Goal: Task Accomplishment & Management: Manage account settings

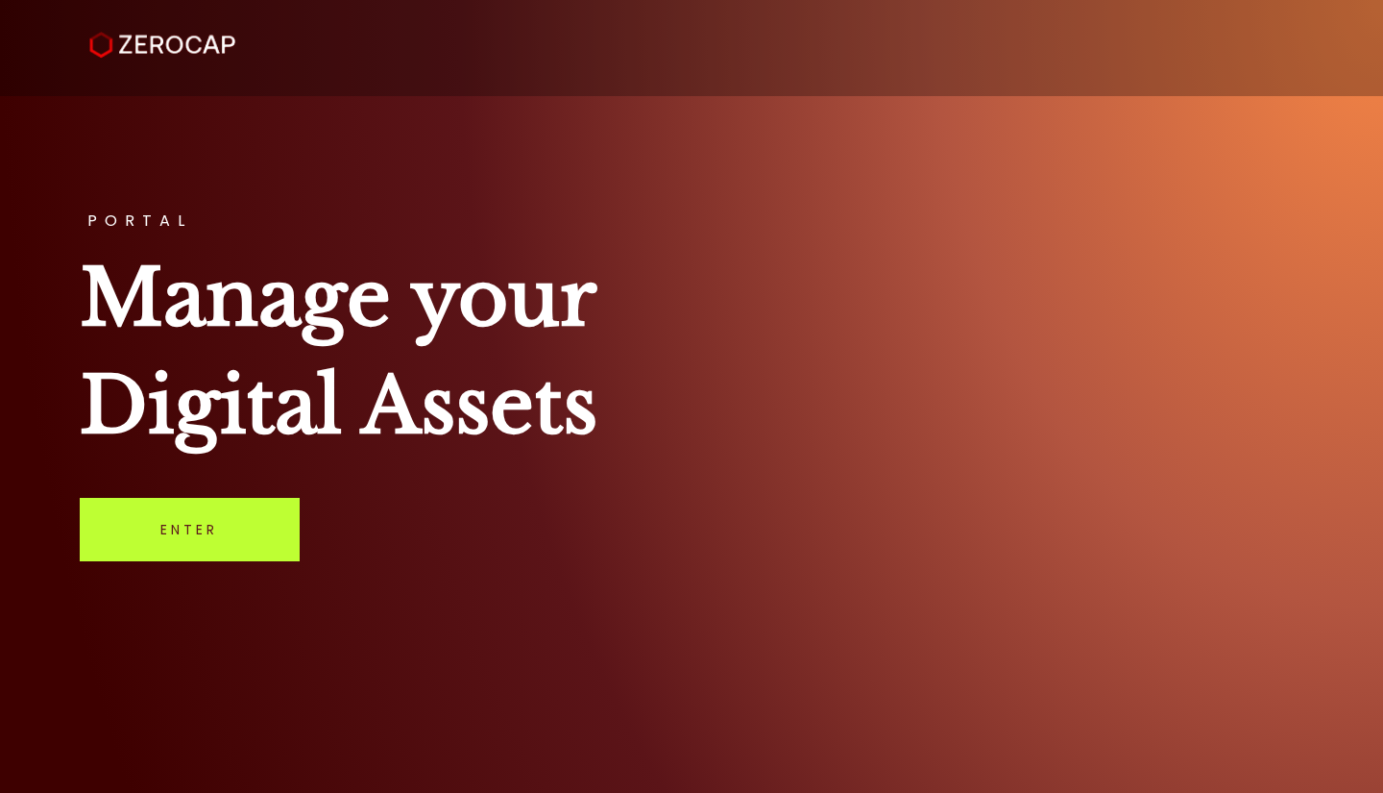
click at [184, 536] on link "Enter" at bounding box center [190, 529] width 220 height 63
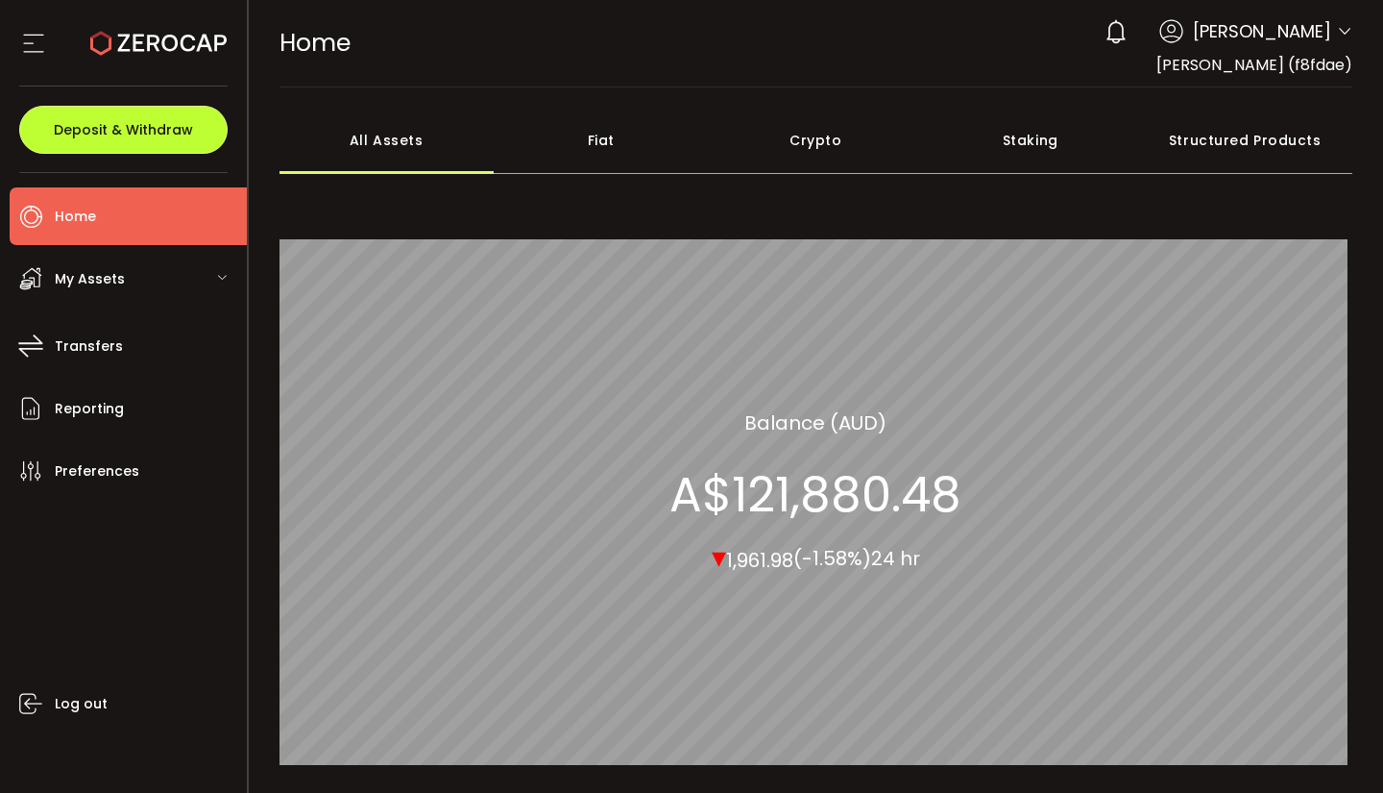
click at [132, 141] on button "Deposit & Withdraw" at bounding box center [123, 130] width 208 height 48
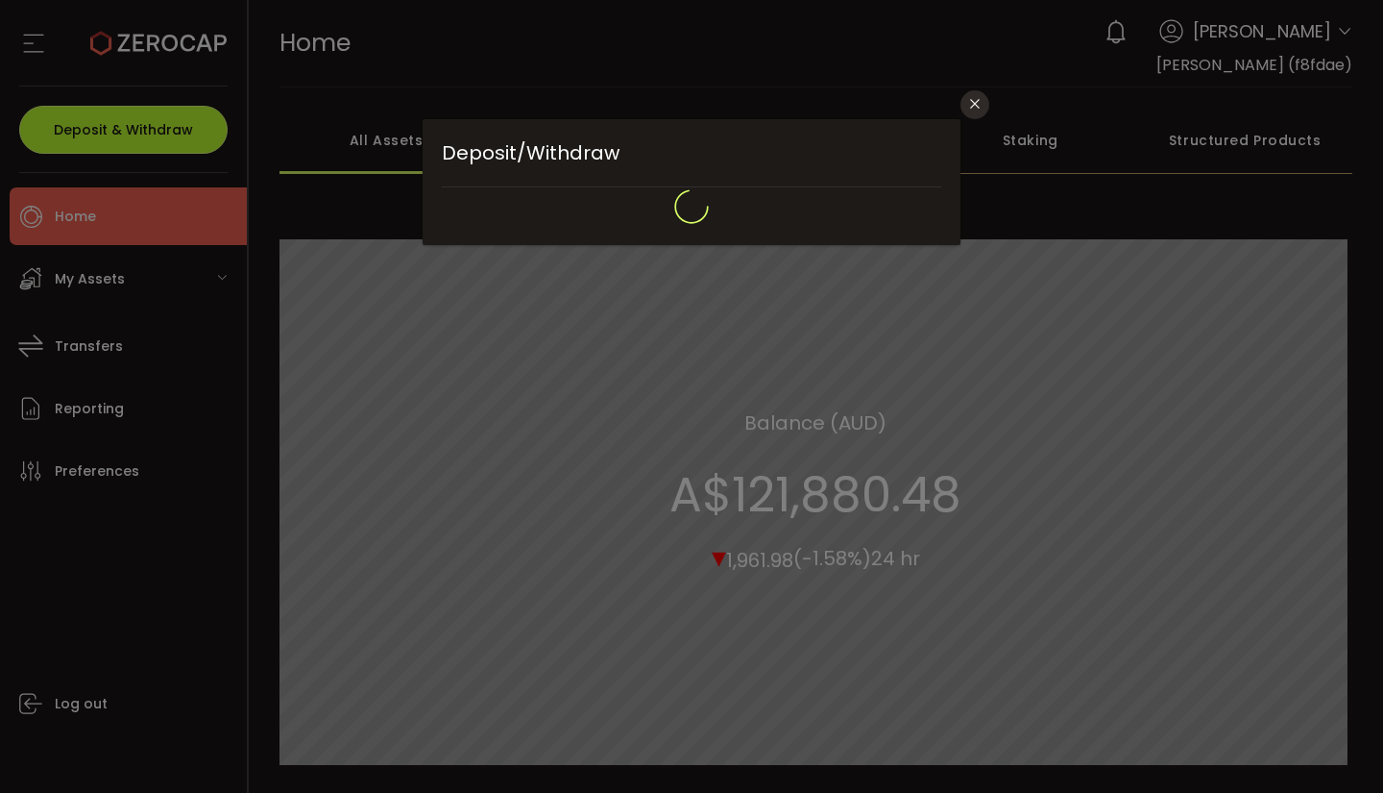
type input "**********"
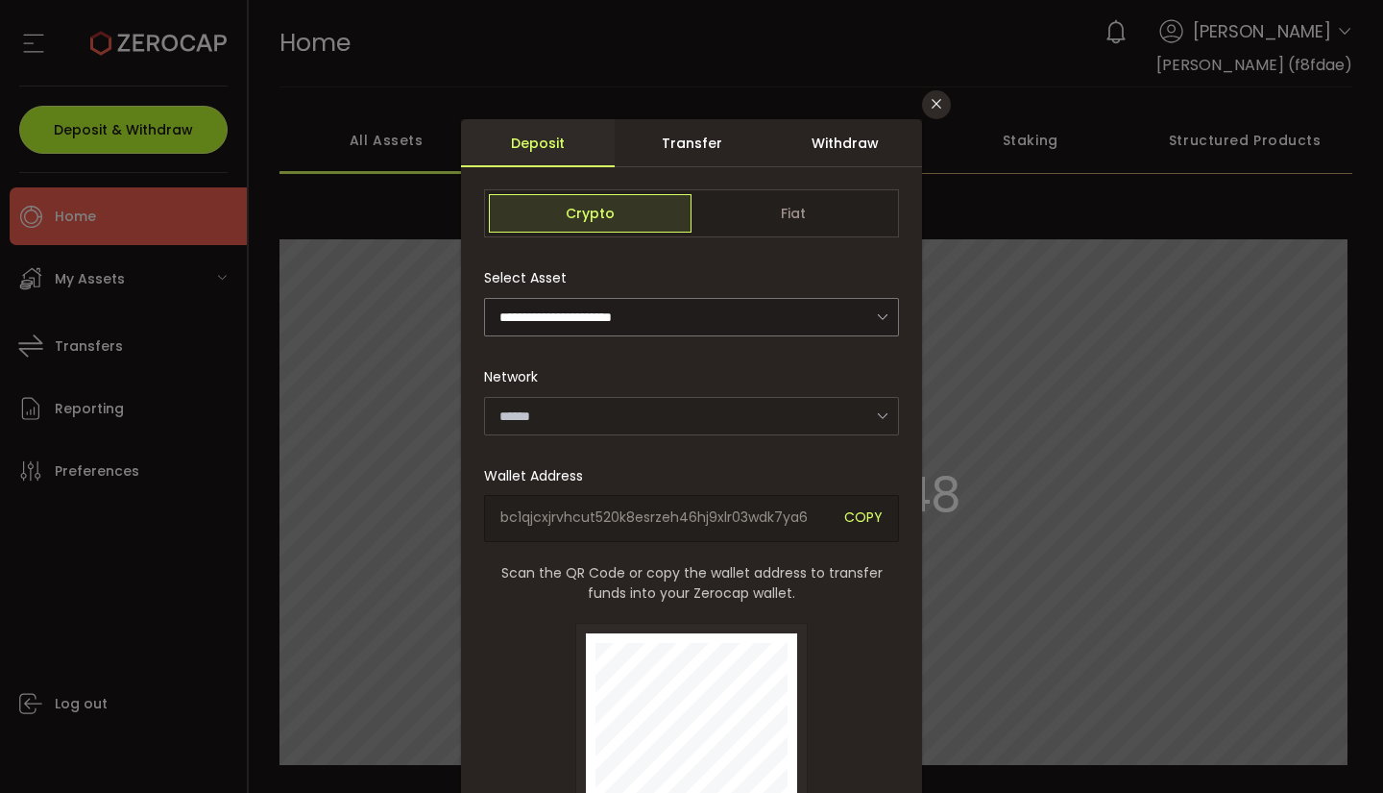
type input "*******"
click at [818, 146] on div "Withdraw" at bounding box center [846, 143] width 154 height 48
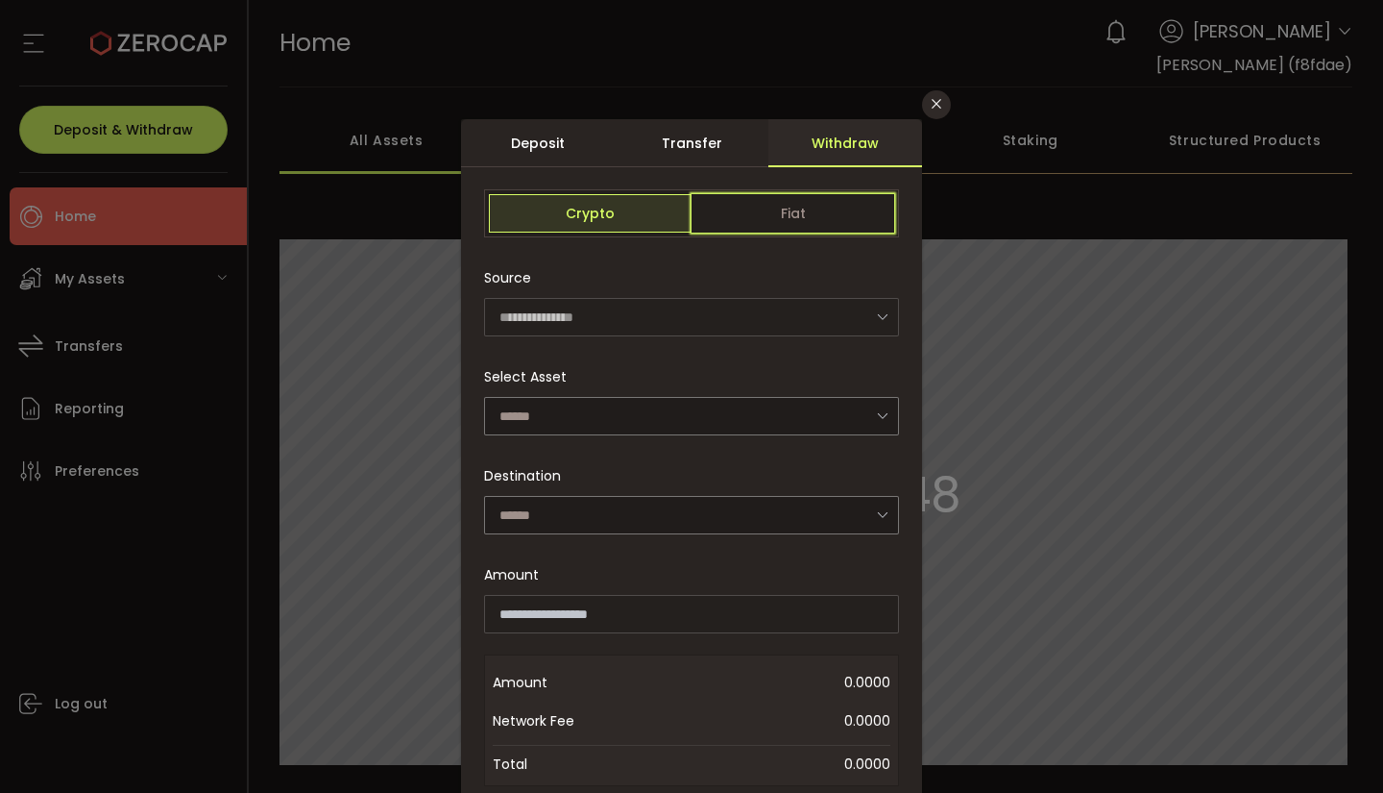
click at [769, 218] on span "Fiat" at bounding box center [793, 213] width 203 height 38
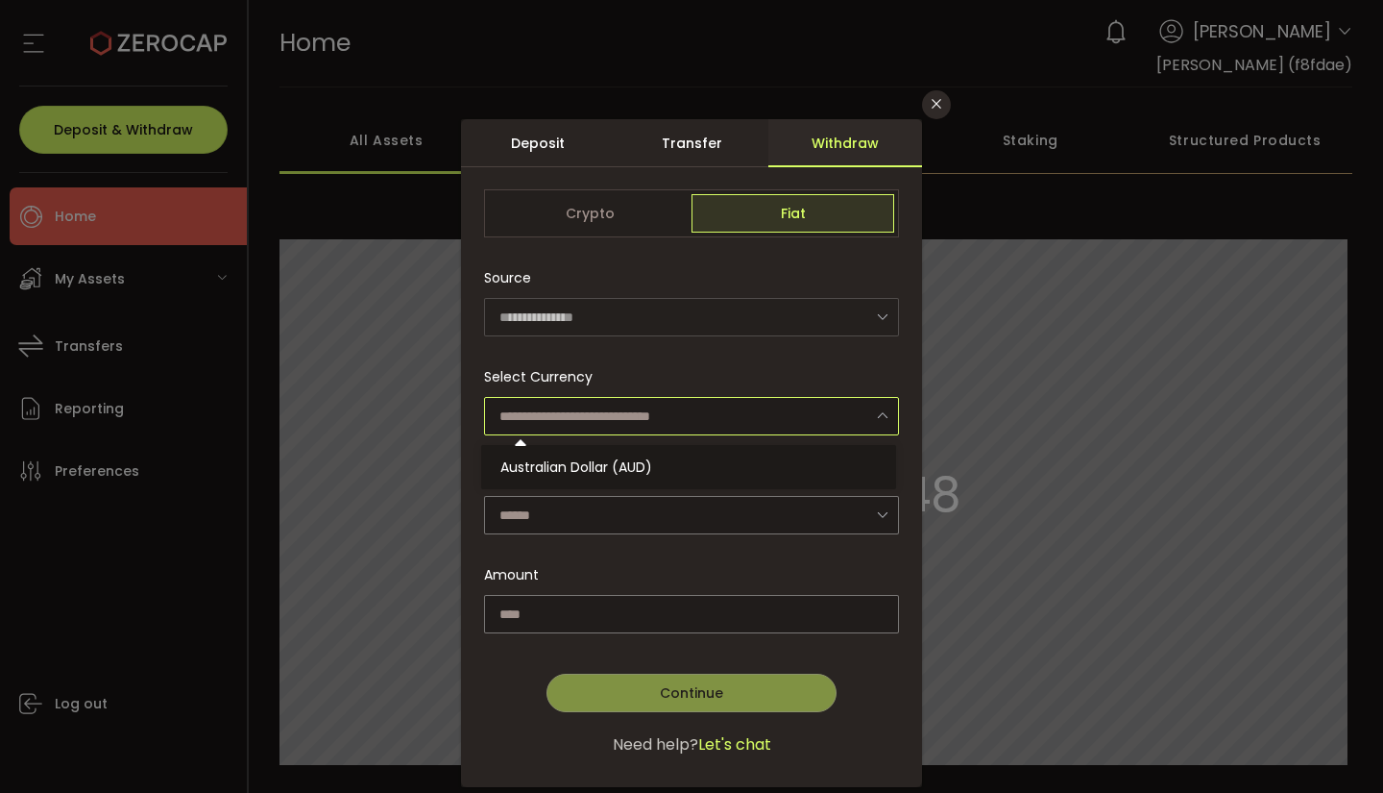
click at [807, 415] on input "dialog" at bounding box center [691, 416] width 415 height 38
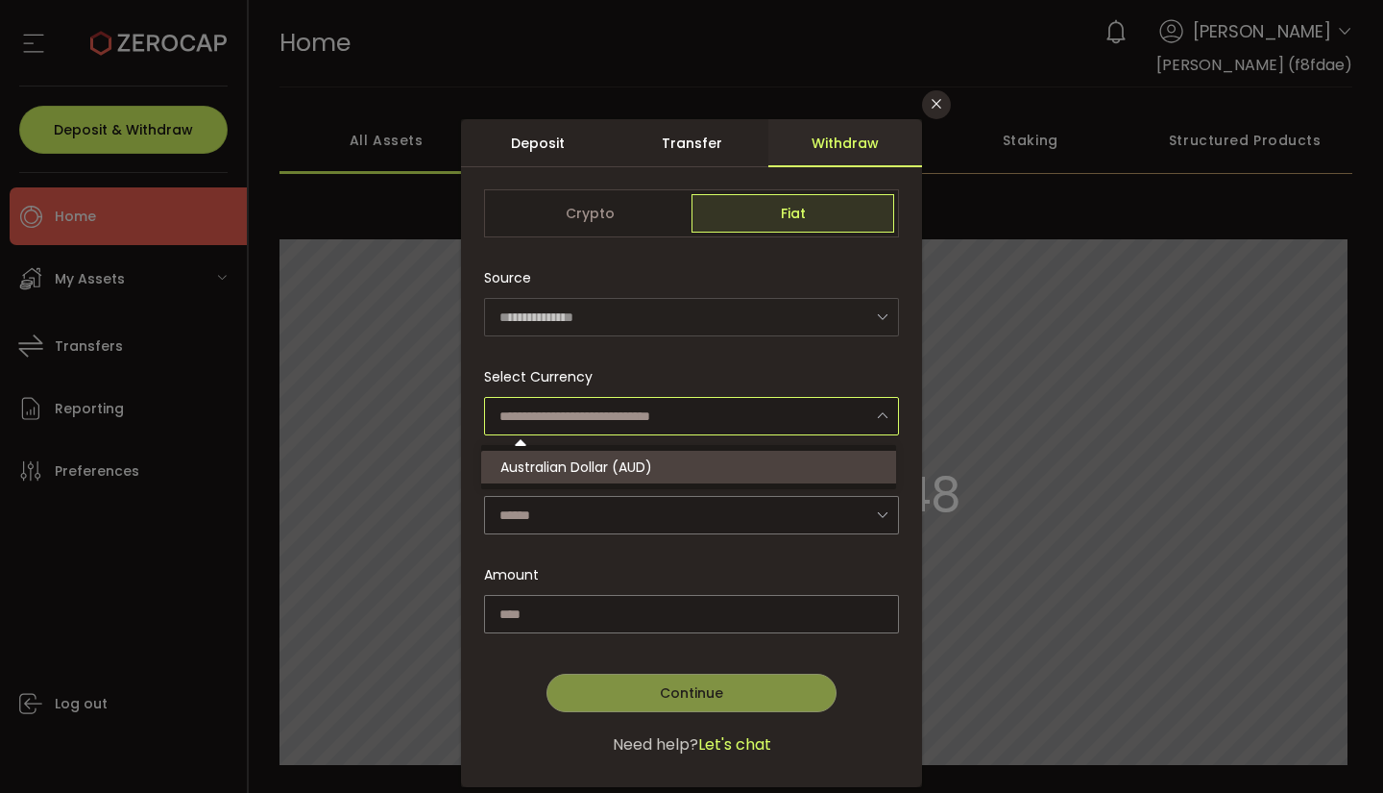
click at [612, 469] on span "Australian Dollar (AUD)" at bounding box center [576, 466] width 152 height 19
type input "**********"
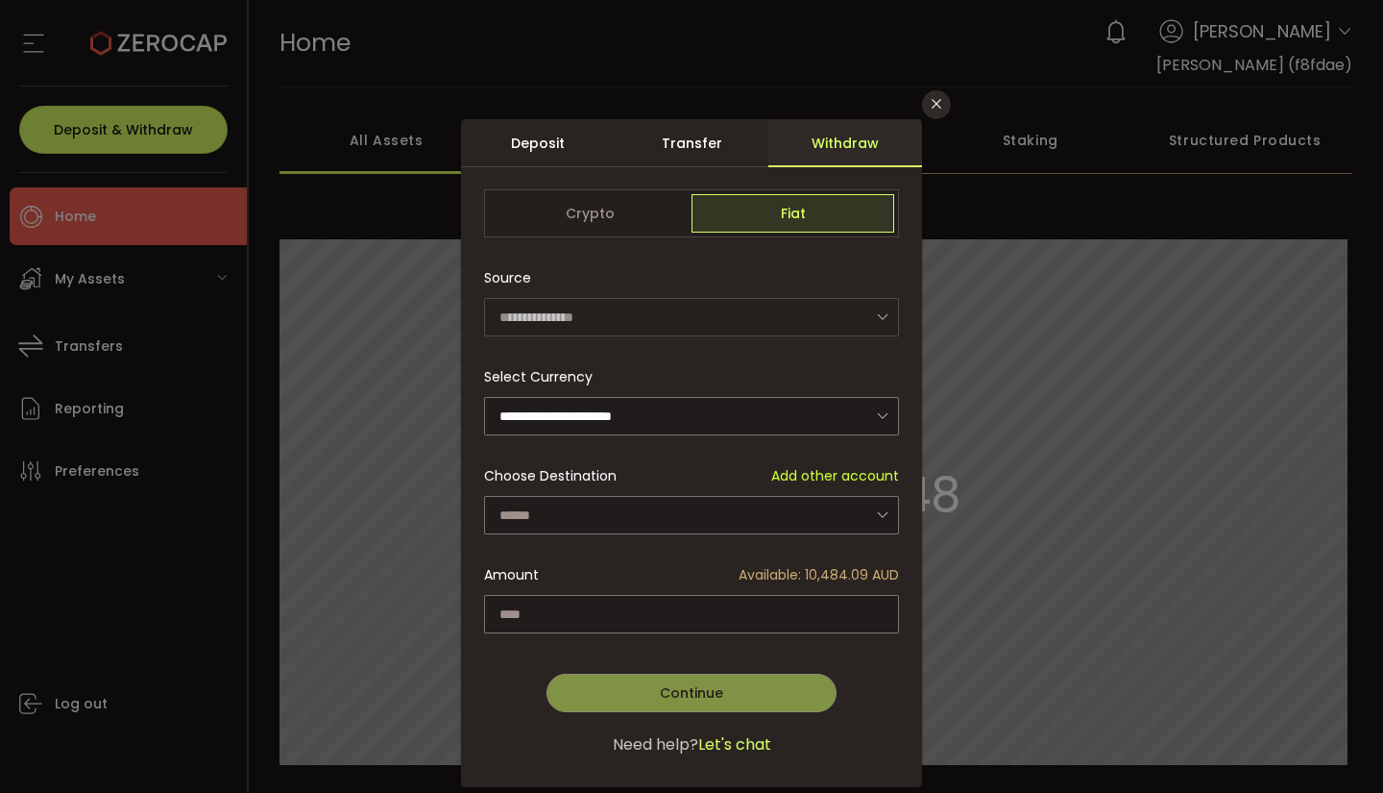
click at [710, 512] on div "dialog" at bounding box center [691, 453] width 461 height 668
click at [768, 516] on input "dialog" at bounding box center [691, 515] width 415 height 38
click at [615, 554] on li "Hossein Safi - 2709" at bounding box center [691, 565] width 421 height 33
type input "**********"
click at [574, 599] on input "dialog" at bounding box center [691, 614] width 415 height 38
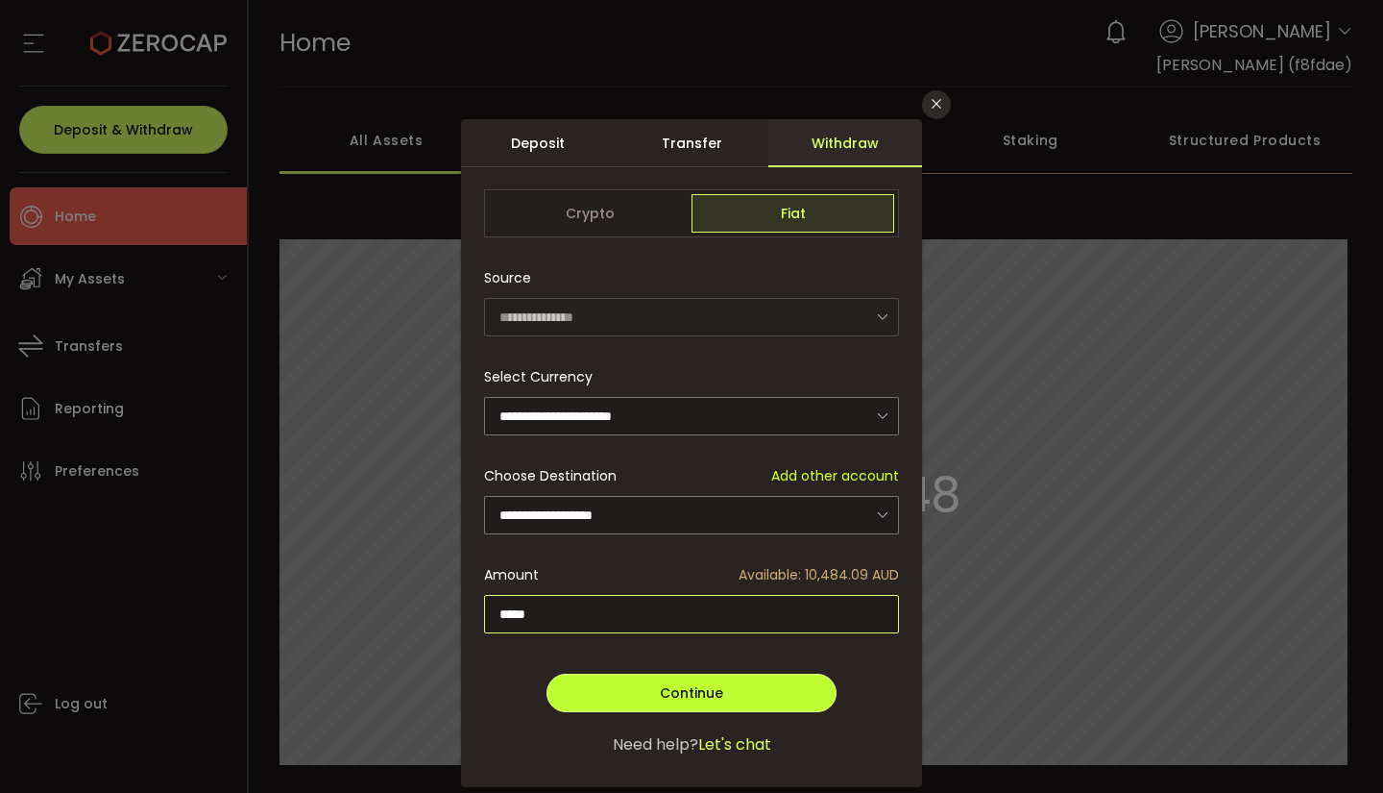
type input "*****"
click at [636, 692] on button "Continue" at bounding box center [692, 692] width 290 height 38
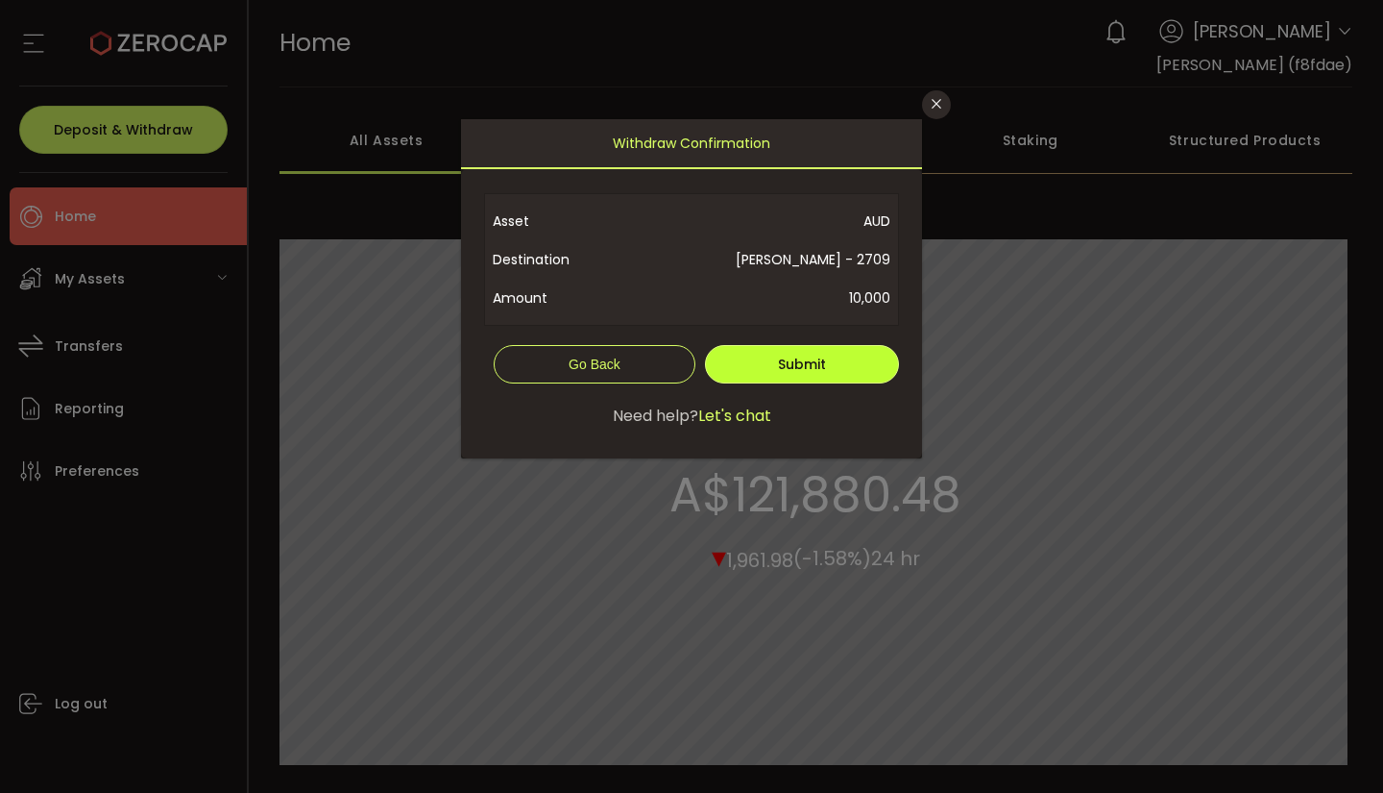
click at [792, 368] on span "Submit" at bounding box center [802, 363] width 48 height 19
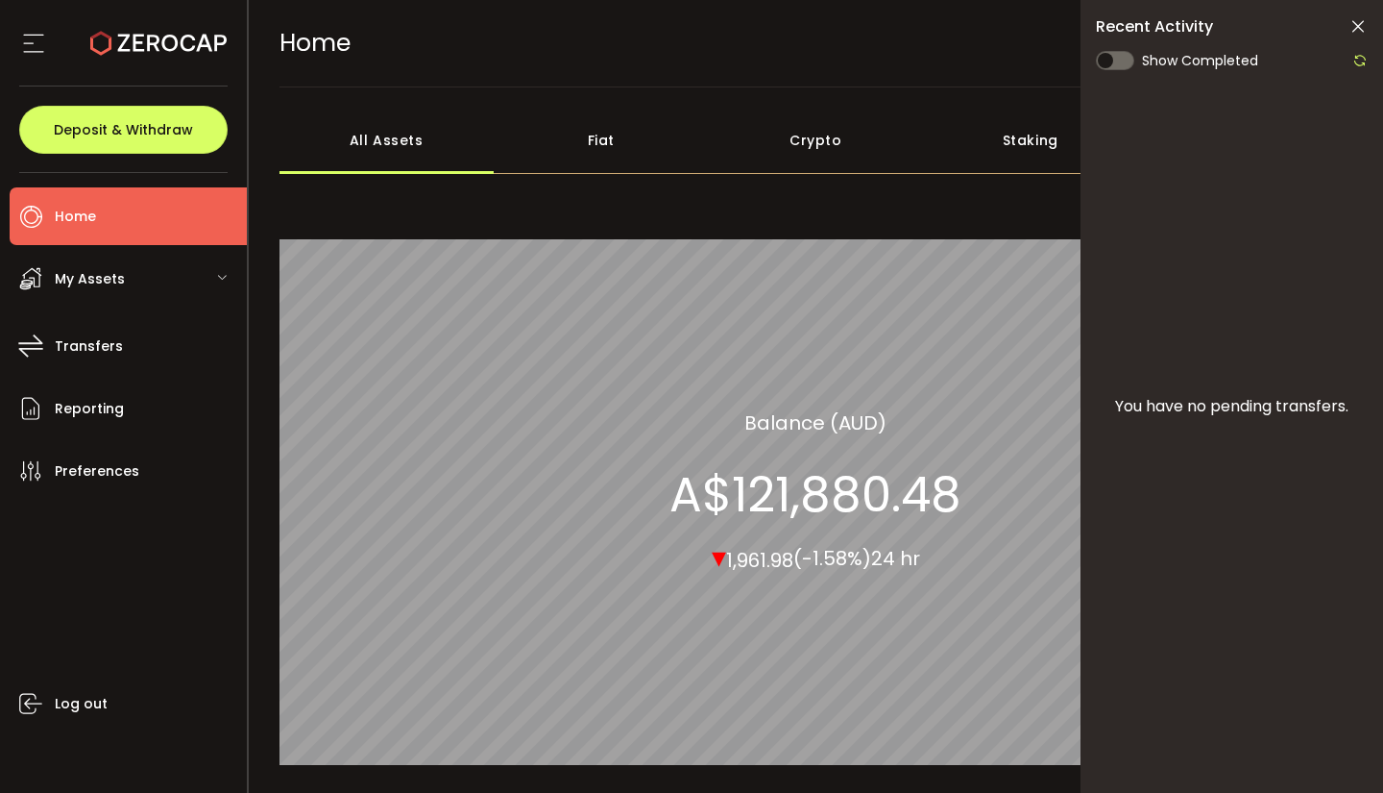
click at [1118, 65] on span at bounding box center [1115, 60] width 38 height 19
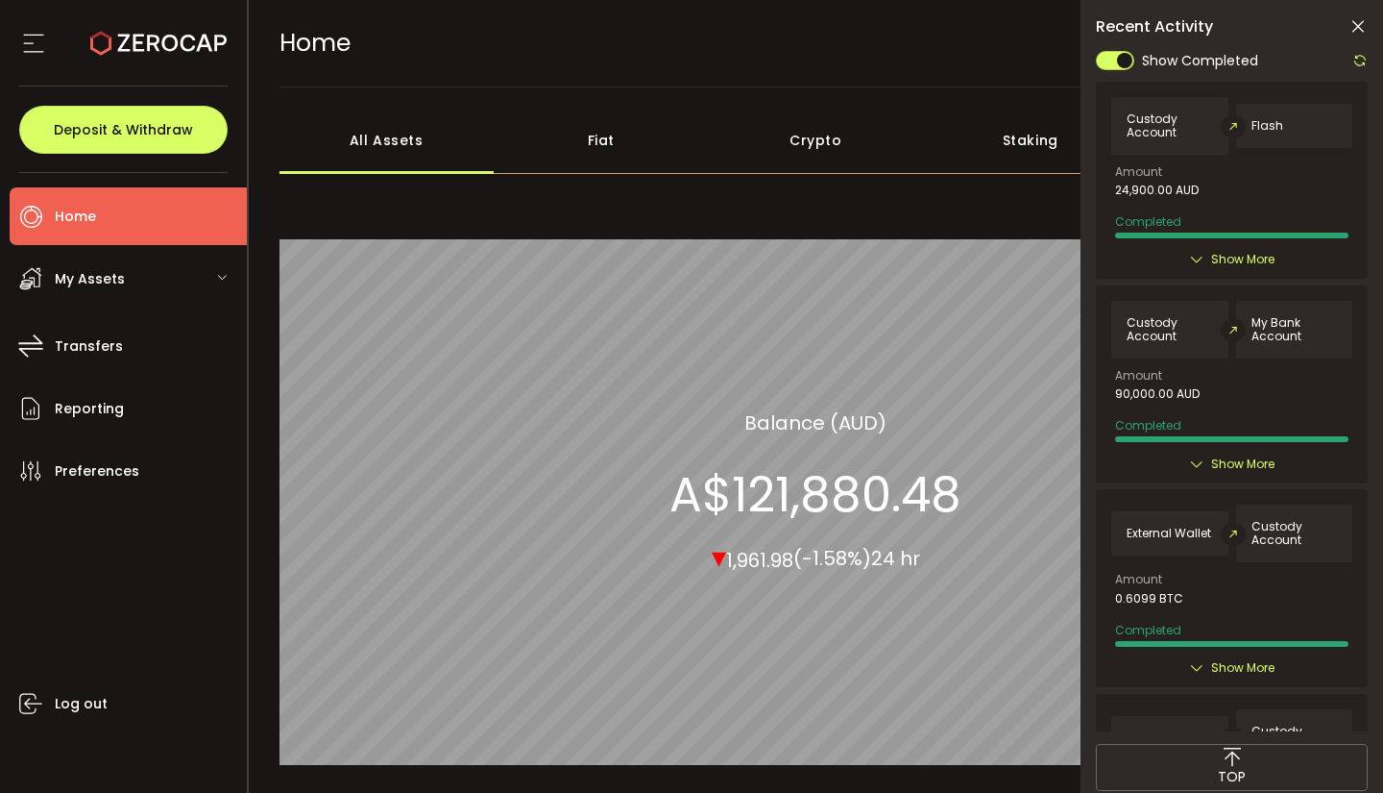
click at [1252, 119] on span "Flash" at bounding box center [1268, 125] width 32 height 13
drag, startPoint x: 1360, startPoint y: 305, endPoint x: 1344, endPoint y: 396, distance: 91.8
click at [1344, 396] on div "Custody Account My Bank Account Amount 90,000.00 AUD Completed Created By Hosse…" at bounding box center [1232, 384] width 272 height 198
click at [794, 523] on section "A$121,880.48" at bounding box center [816, 494] width 292 height 58
click at [1010, 136] on div "Staking" at bounding box center [1030, 140] width 215 height 67
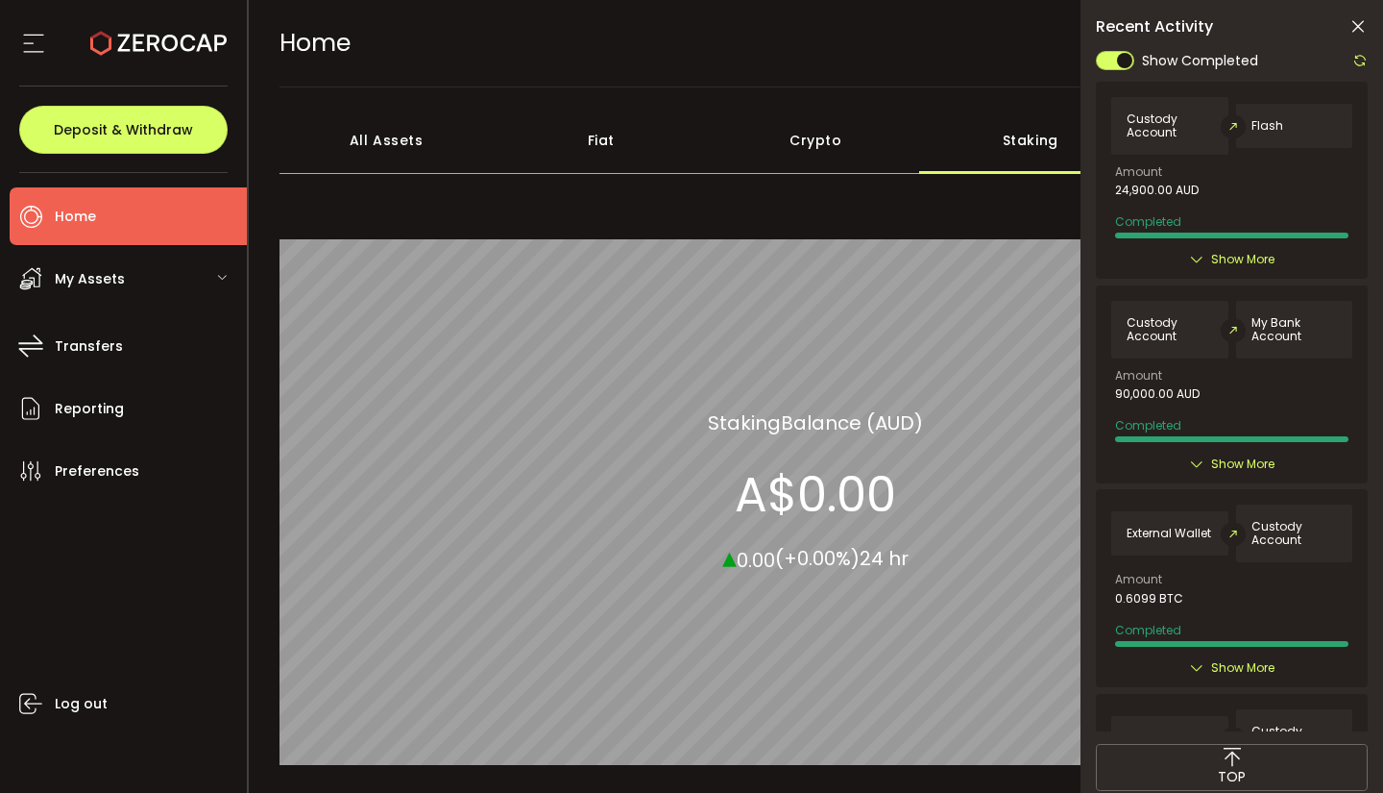
click at [838, 140] on div "Crypto" at bounding box center [816, 140] width 215 height 67
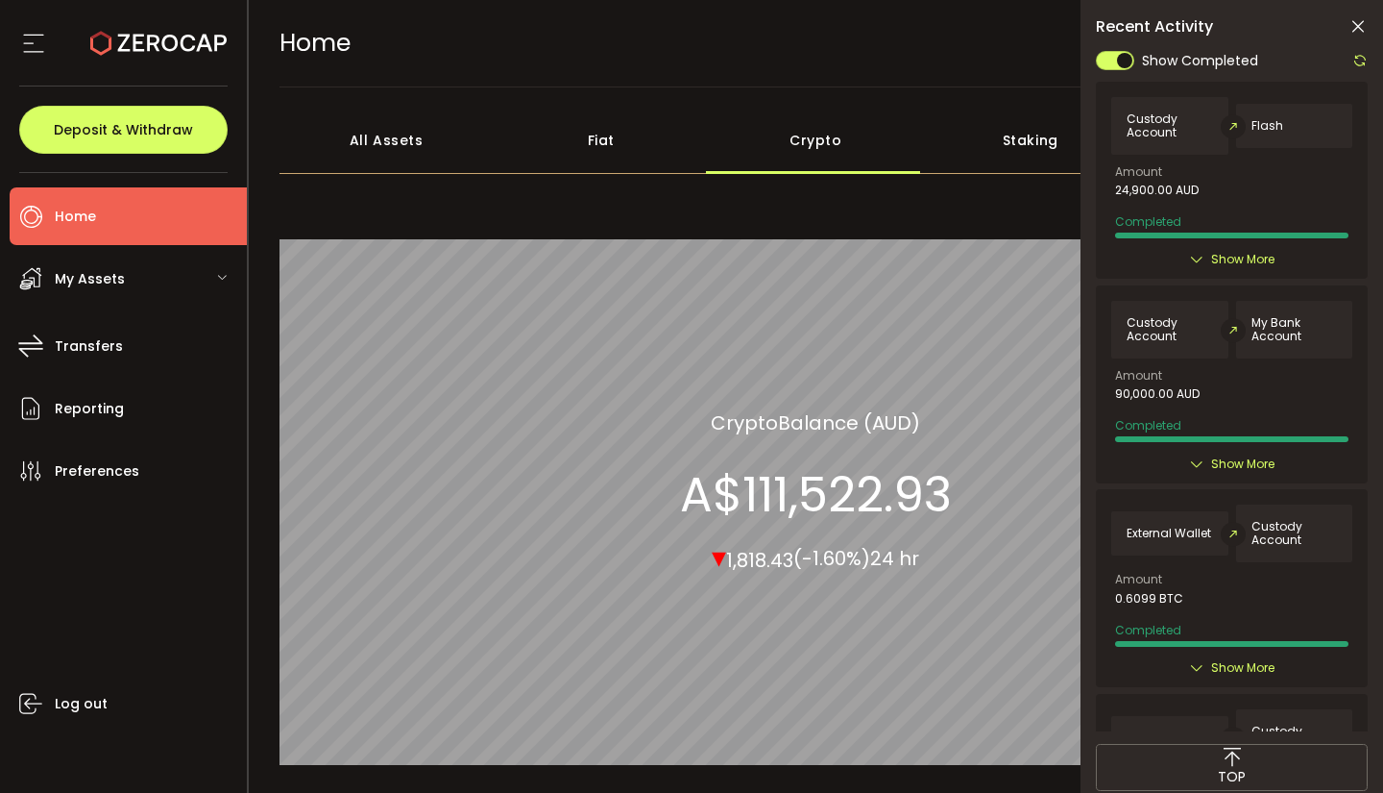
click at [1355, 27] on icon at bounding box center [1358, 26] width 19 height 19
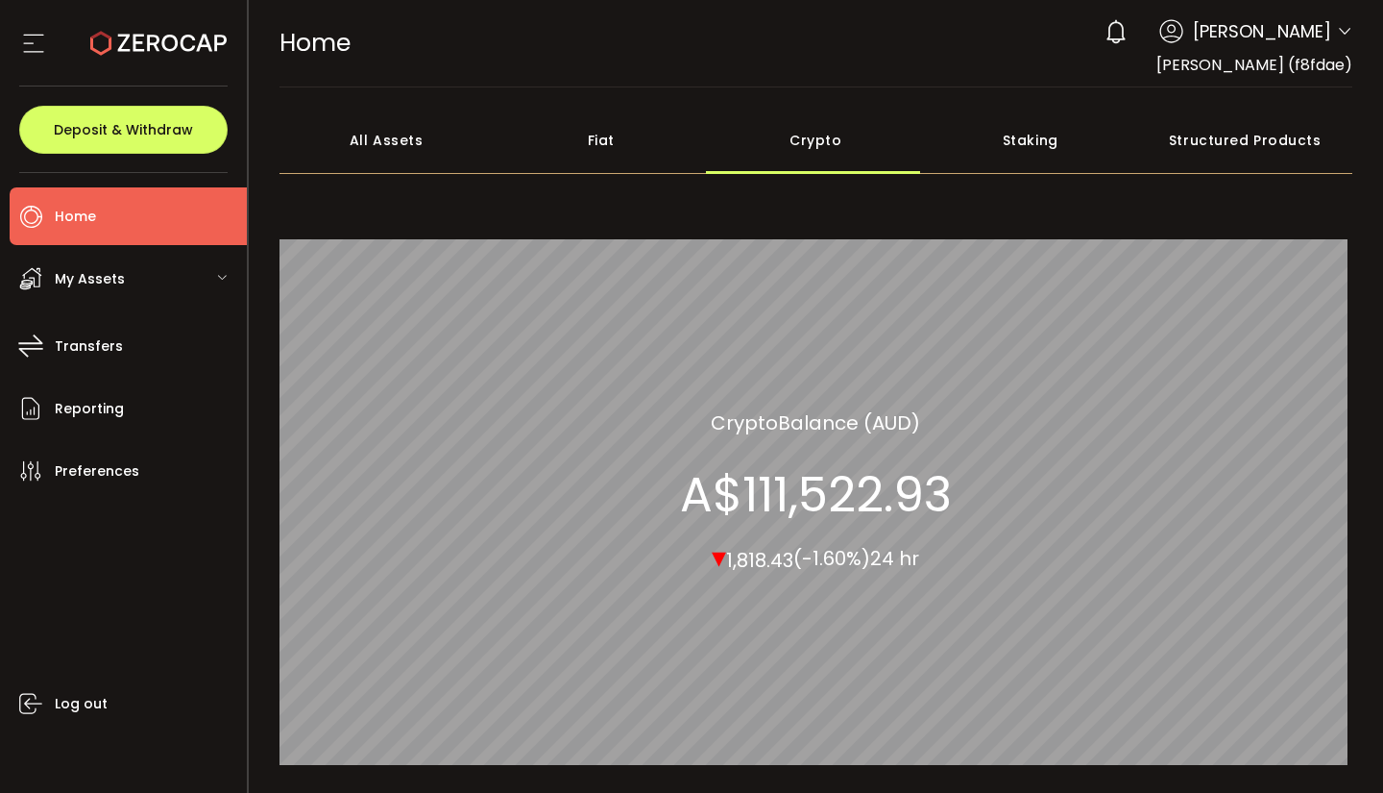
click at [1337, 34] on icon at bounding box center [1344, 31] width 15 height 15
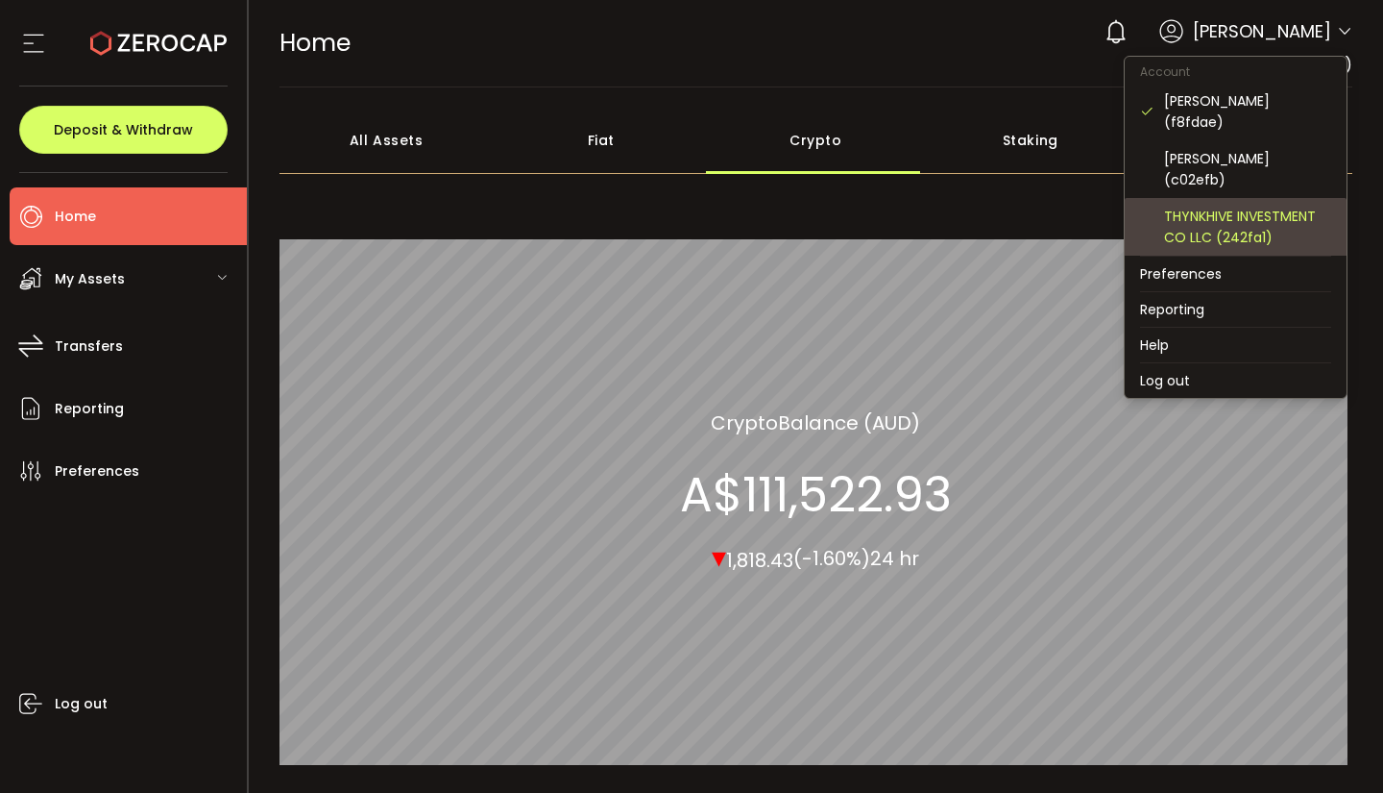
click at [1196, 206] on div "THYNKHIVE INVESTMENT CO LLC (242fa1)" at bounding box center [1247, 227] width 167 height 42
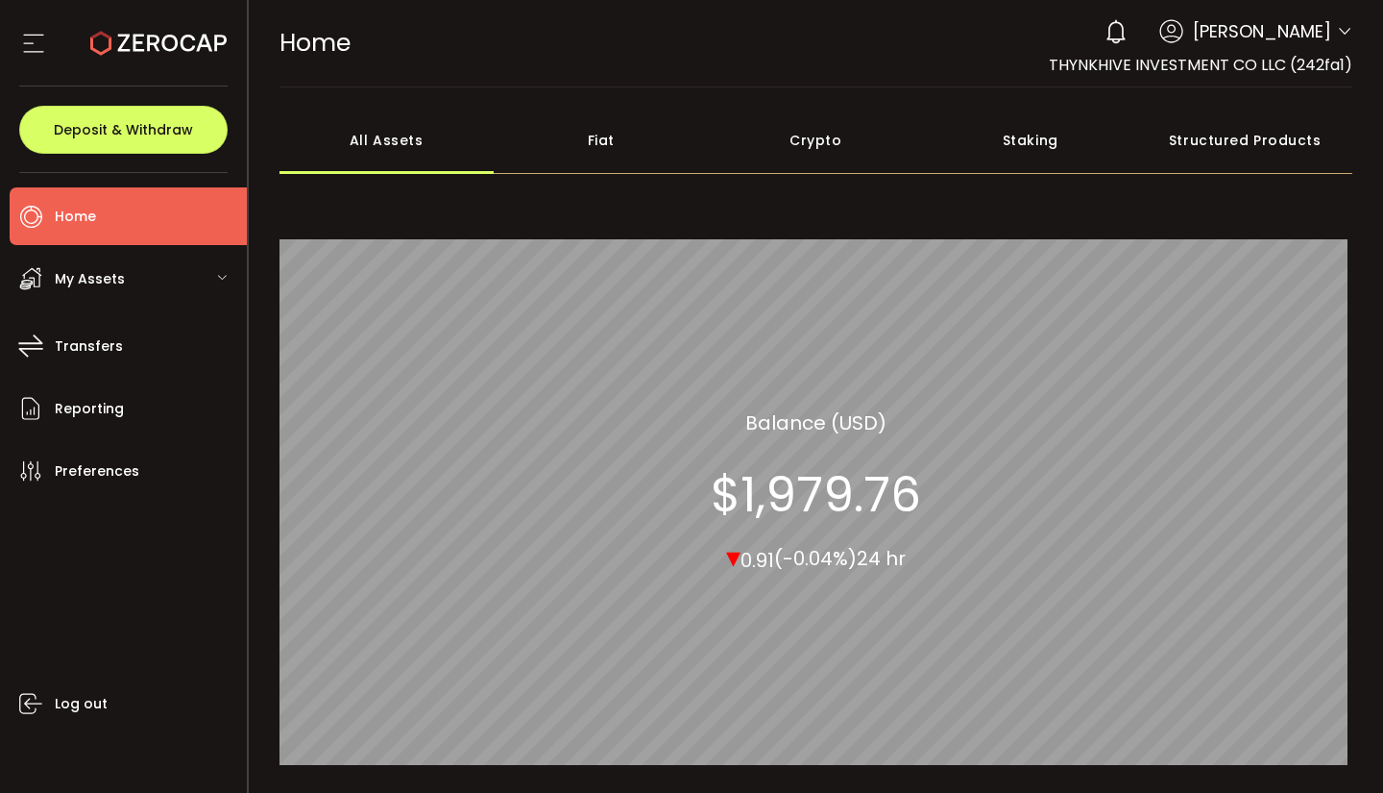
click at [1337, 34] on icon at bounding box center [1344, 31] width 15 height 15
click at [1337, 33] on icon at bounding box center [1344, 31] width 15 height 15
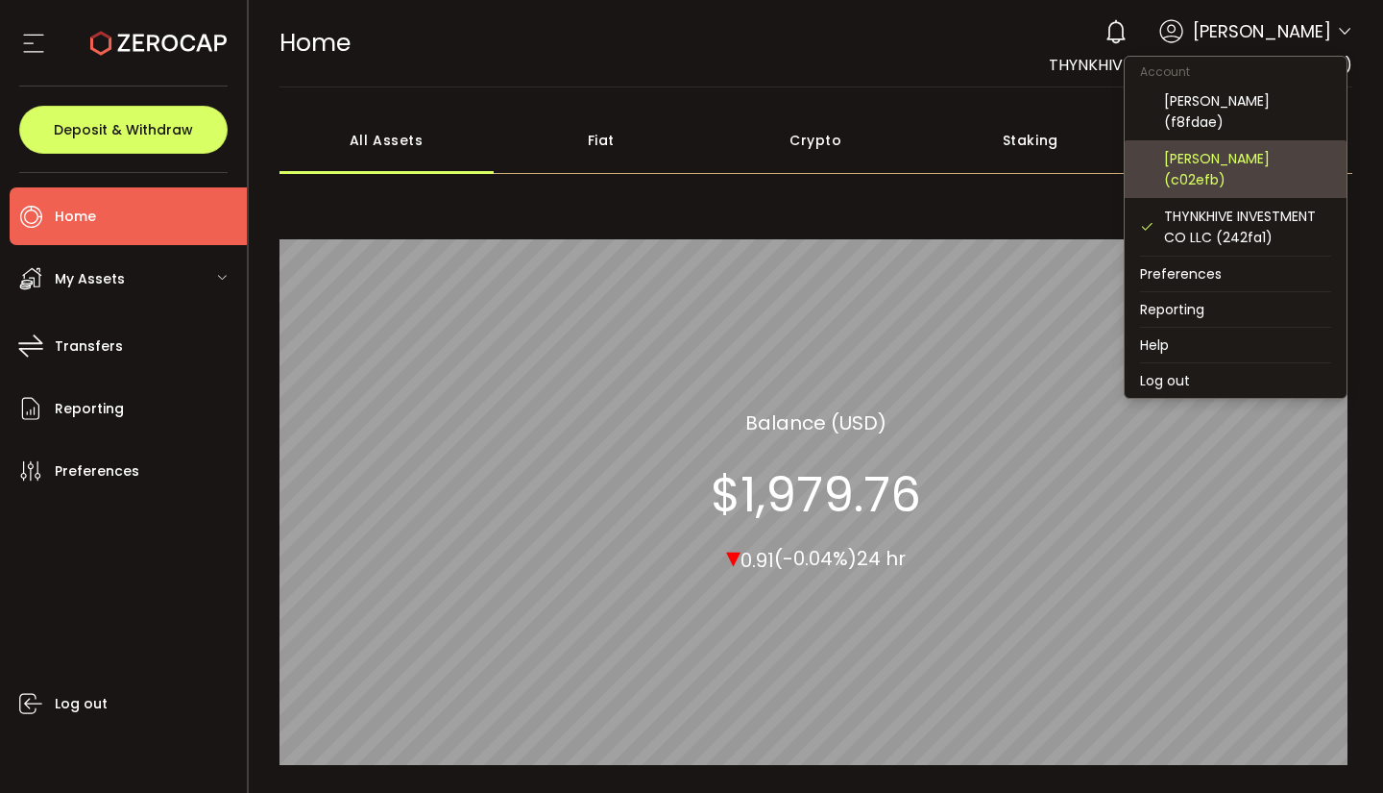
click at [1191, 149] on div "Manoj Achuthan (c02efb)" at bounding box center [1247, 169] width 167 height 42
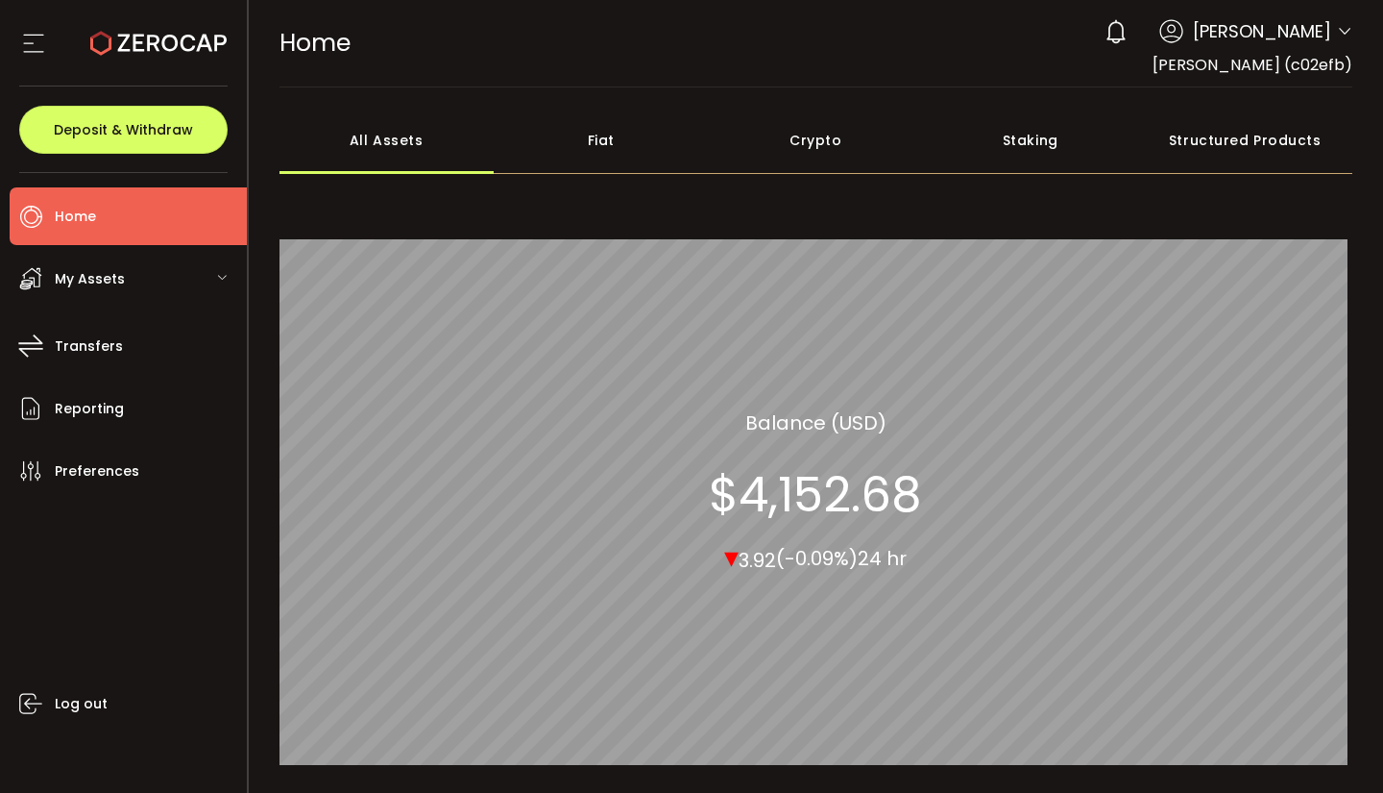
click at [600, 155] on div "Fiat" at bounding box center [601, 140] width 215 height 67
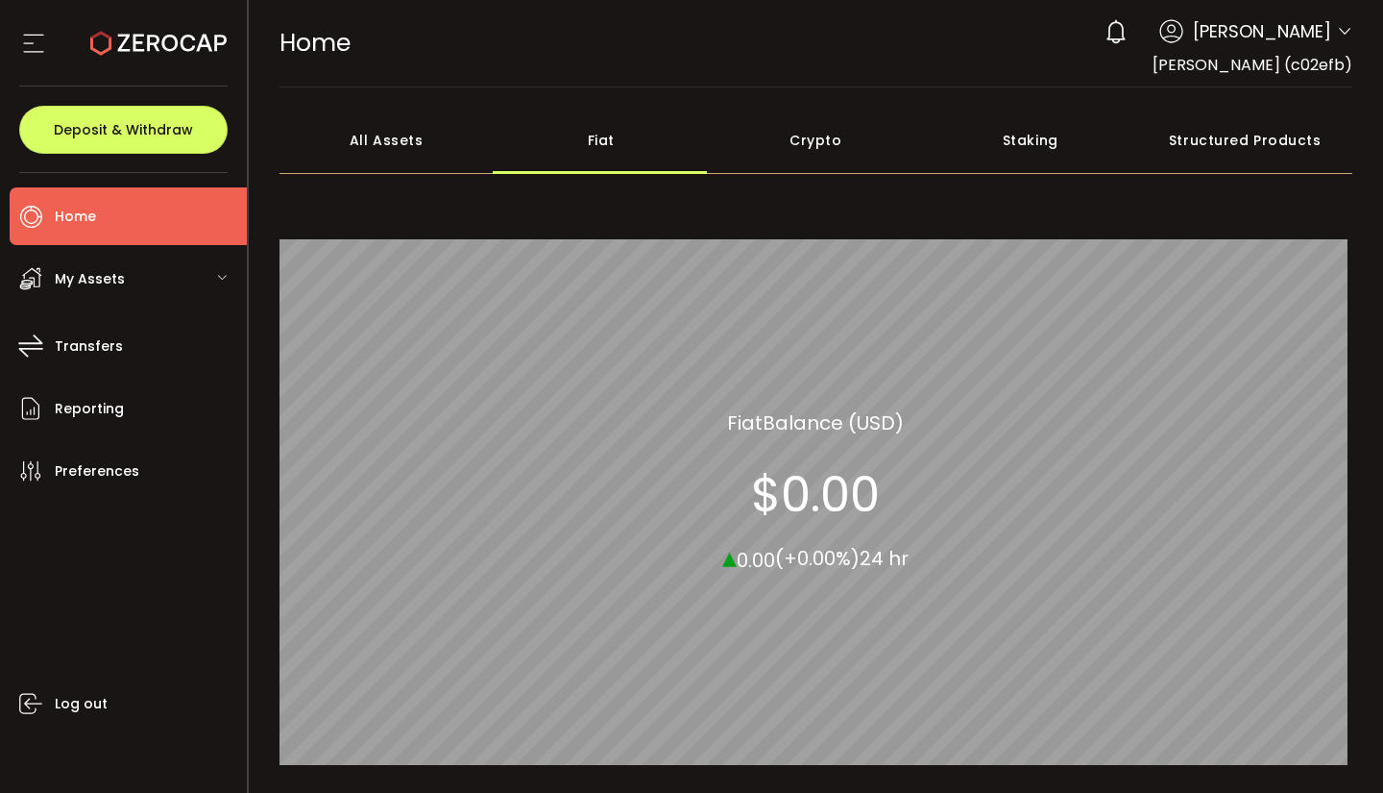
click at [812, 142] on div "Crypto" at bounding box center [816, 140] width 215 height 67
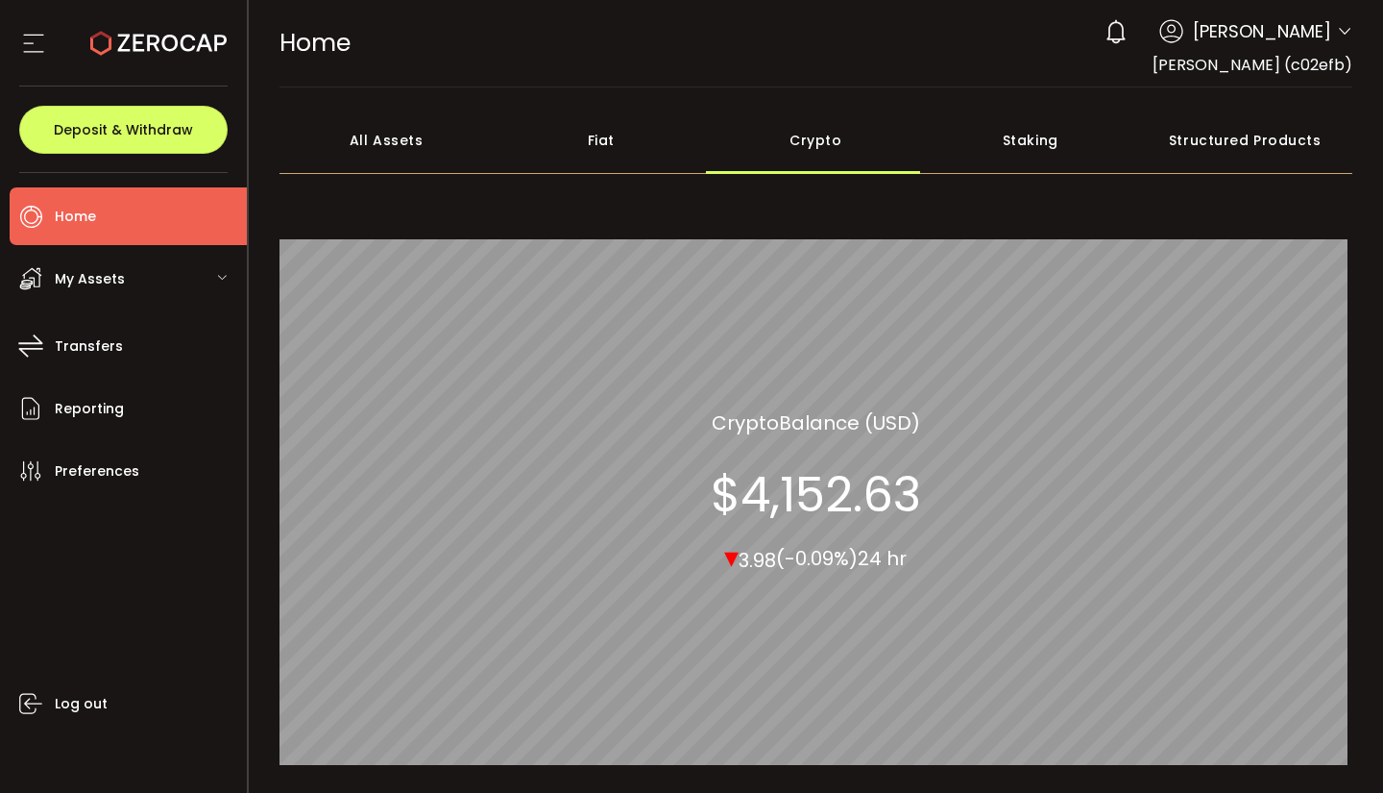
click at [1338, 41] on span at bounding box center [1344, 32] width 15 height 19
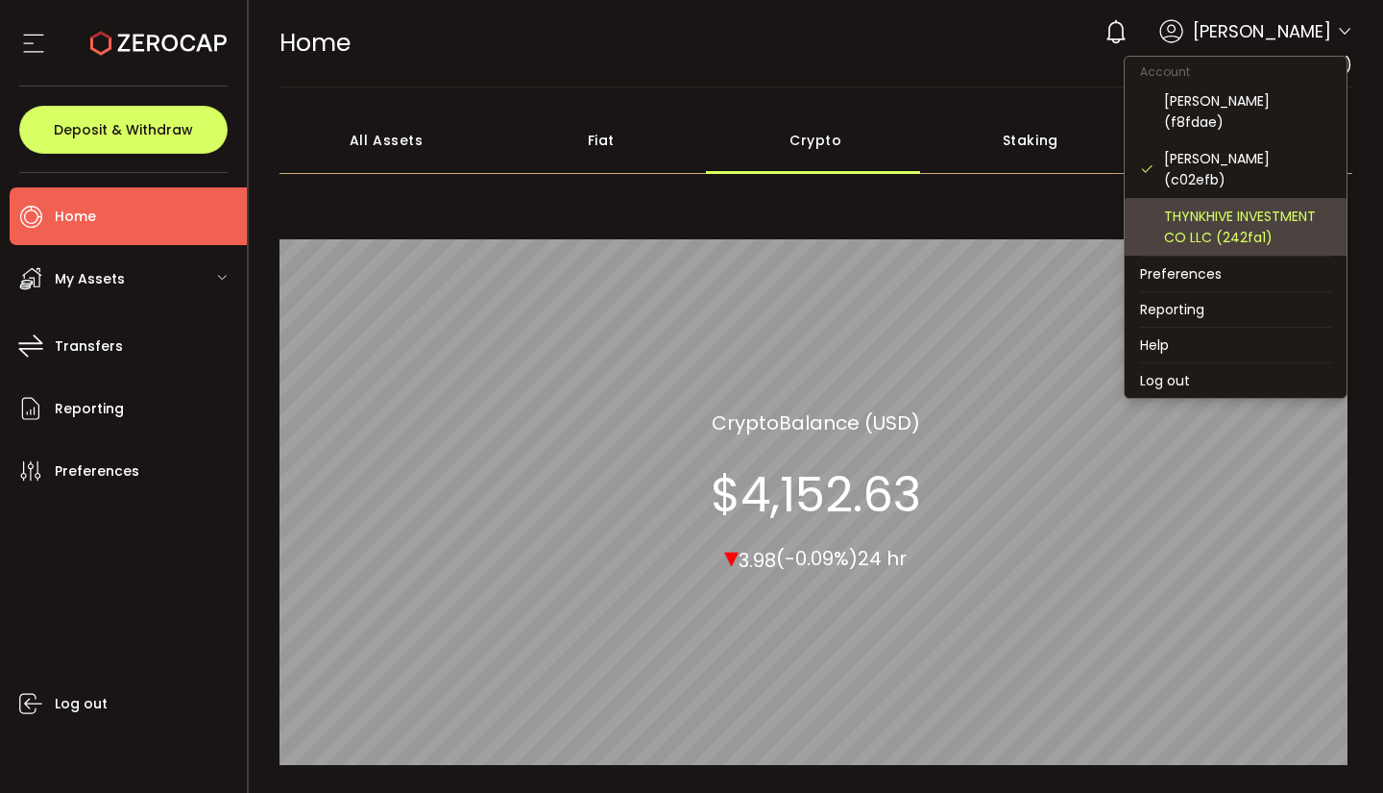
click at [1201, 206] on div "THYNKHIVE INVESTMENT CO LLC (242fa1)" at bounding box center [1247, 227] width 167 height 42
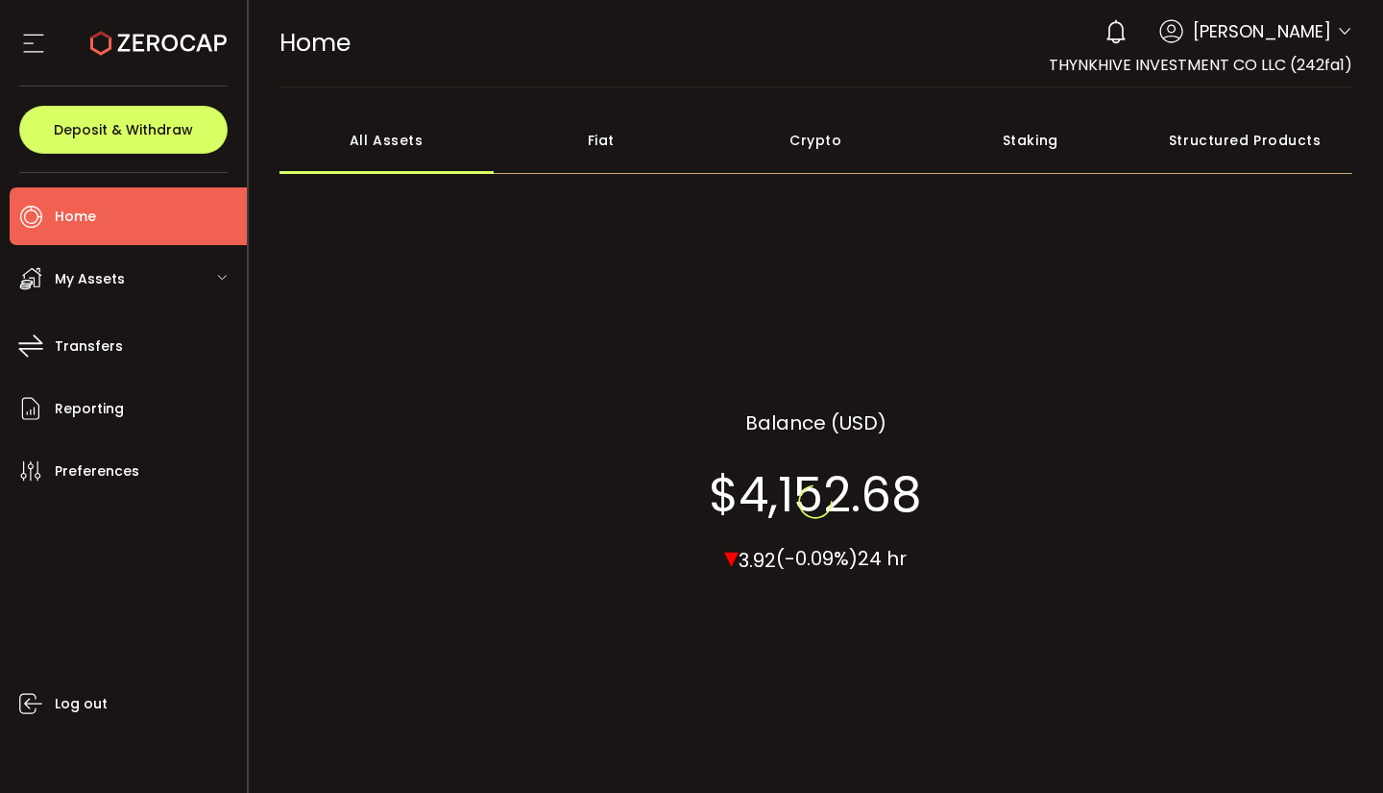
click at [1201, 197] on div "All_Assets Balance (USD) $4,152.68 ▾ 3.92 (-0.09%) 24 hr" at bounding box center [817, 490] width 1074 height 607
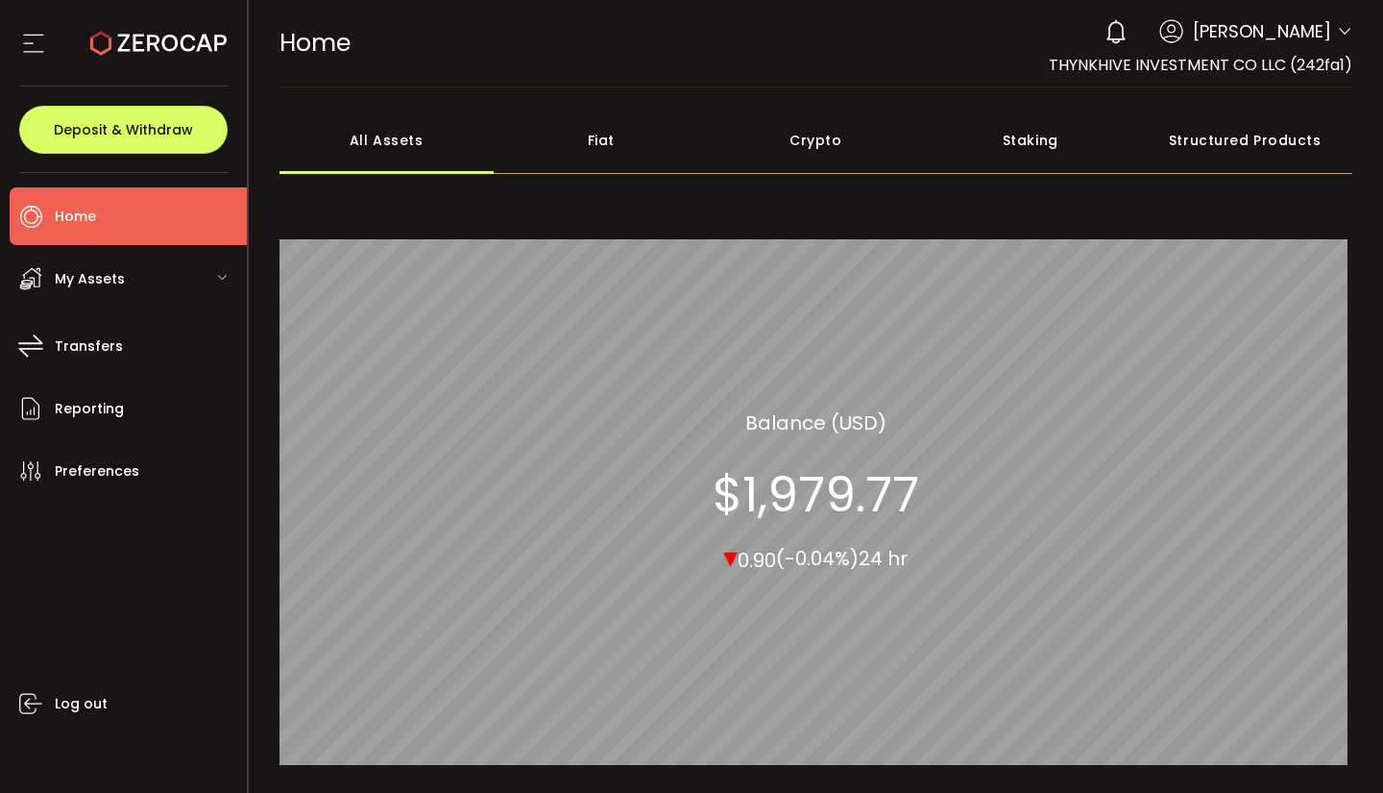
click at [622, 136] on div "Fiat" at bounding box center [601, 140] width 215 height 67
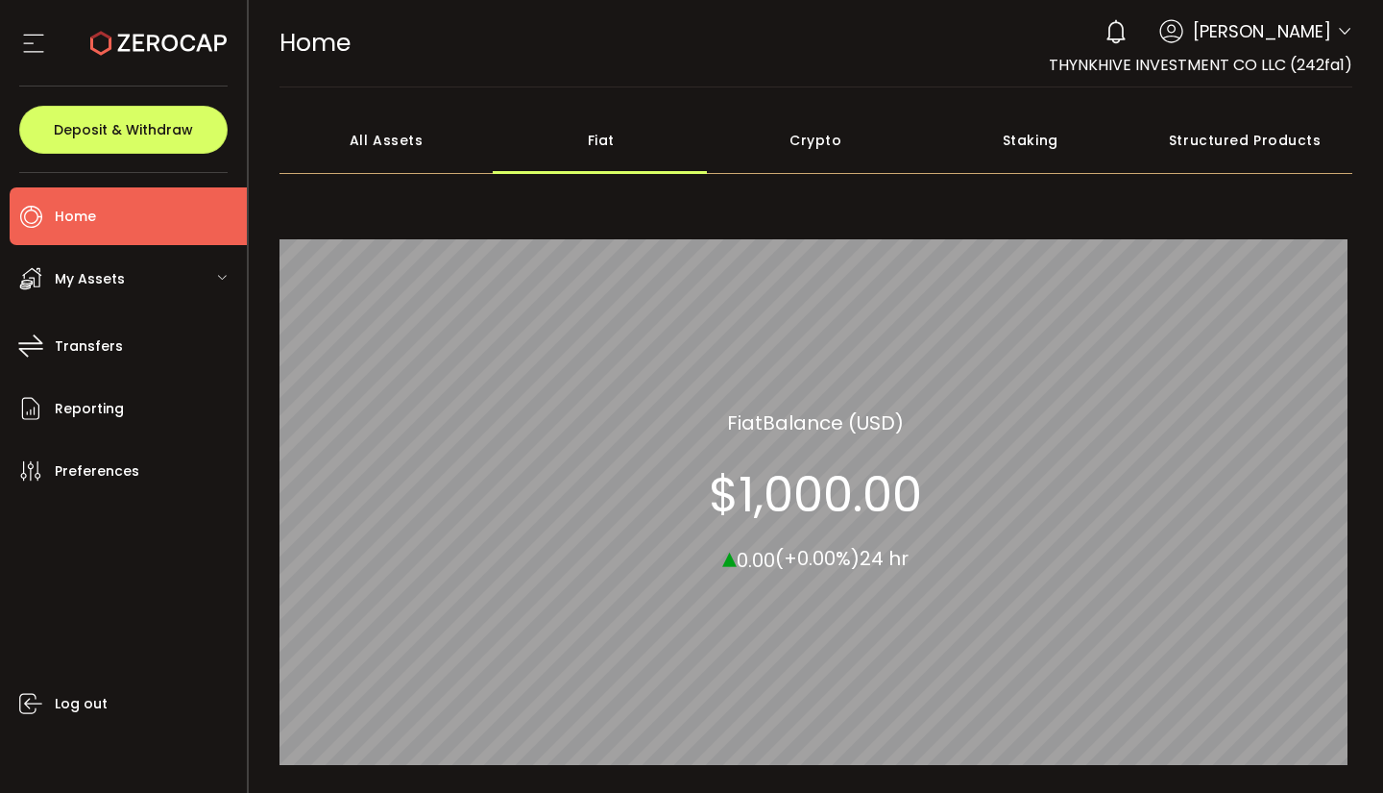
click at [787, 158] on div "Crypto" at bounding box center [816, 140] width 215 height 67
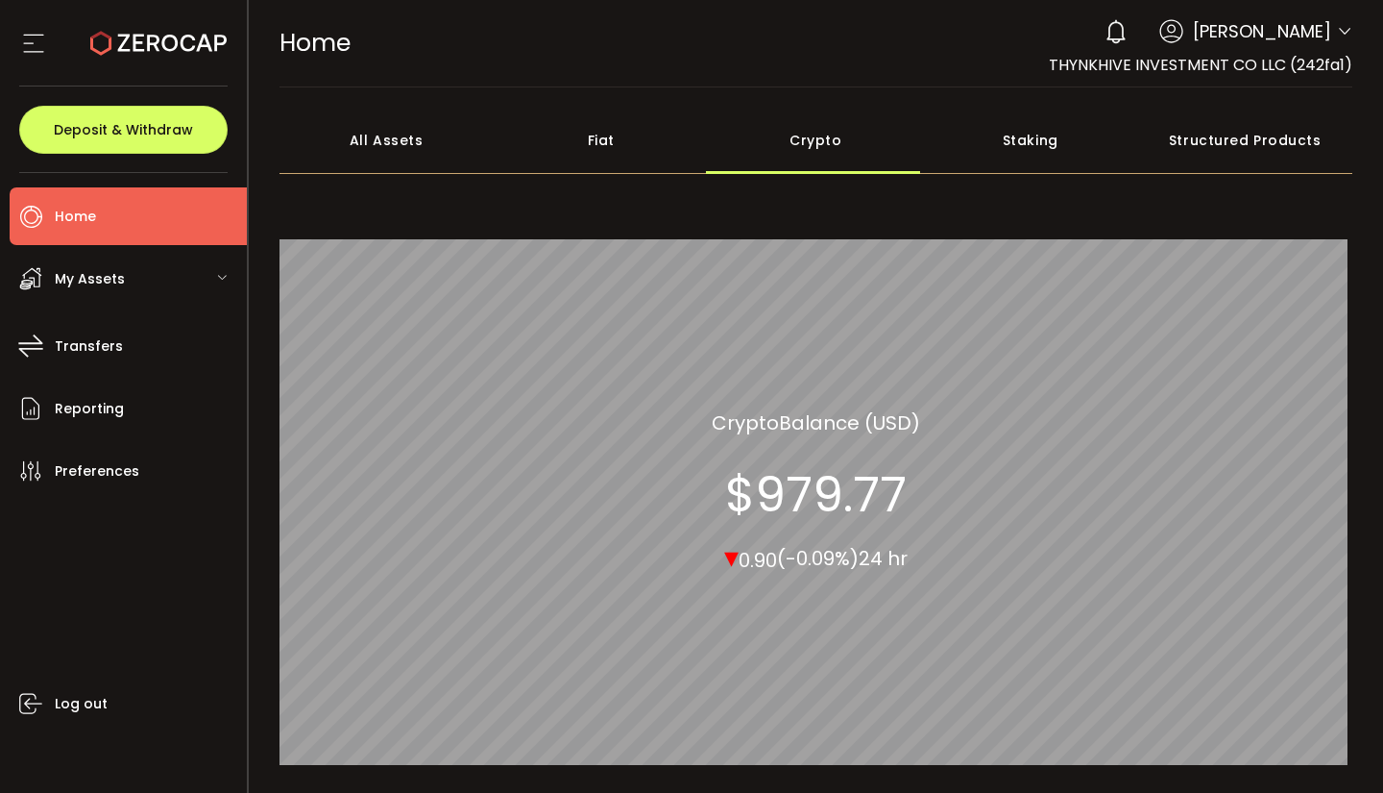
click at [102, 276] on span "My Assets" at bounding box center [90, 279] width 70 height 28
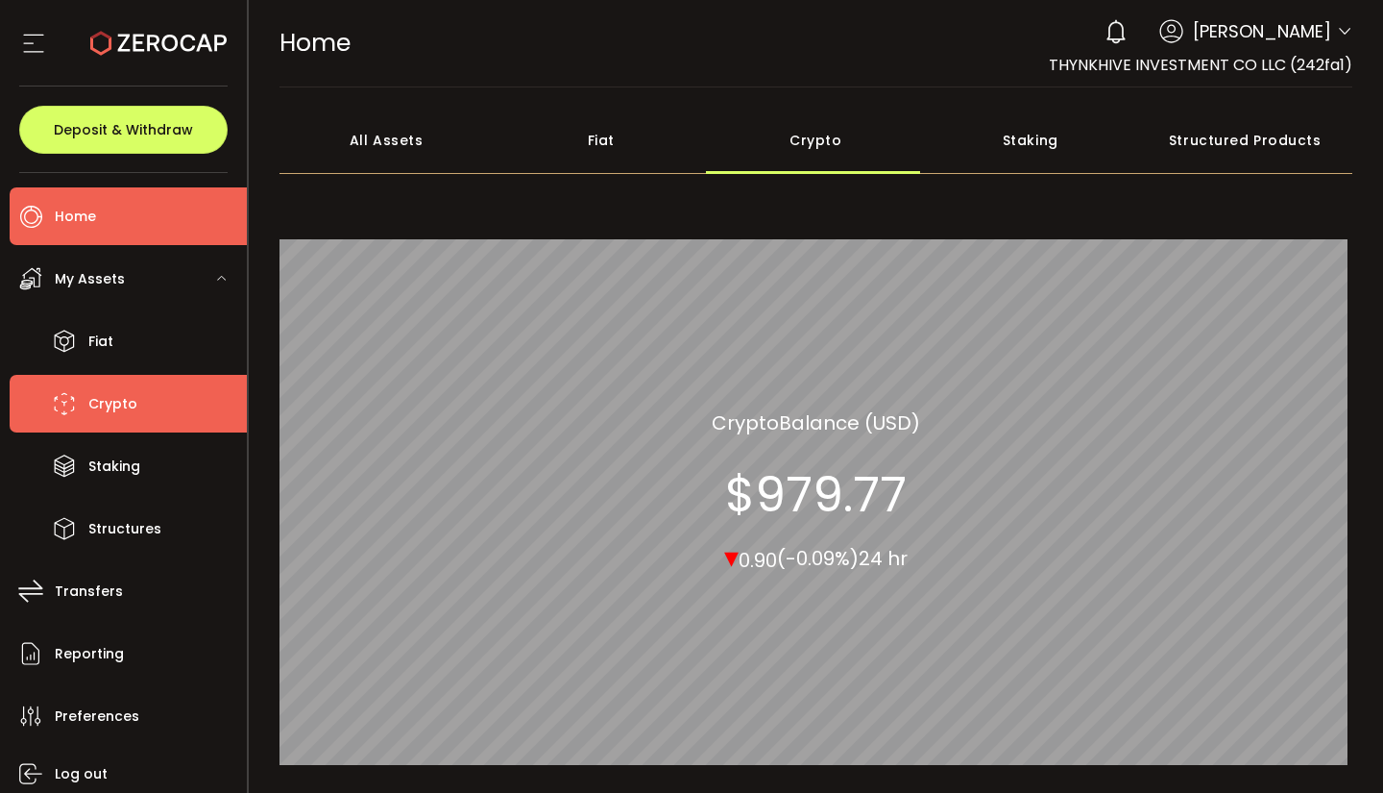
click at [105, 407] on span "Crypto" at bounding box center [112, 404] width 49 height 28
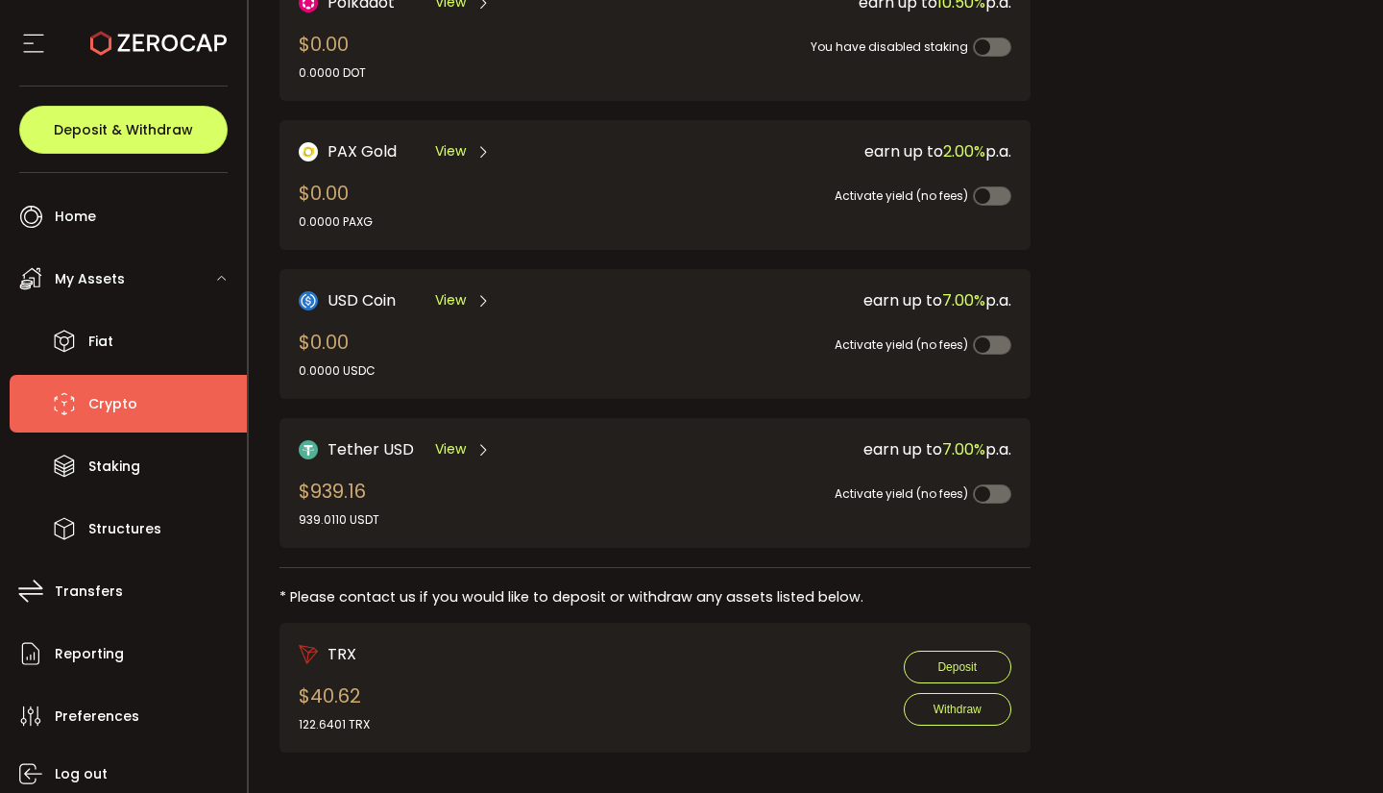
scroll to position [489, 0]
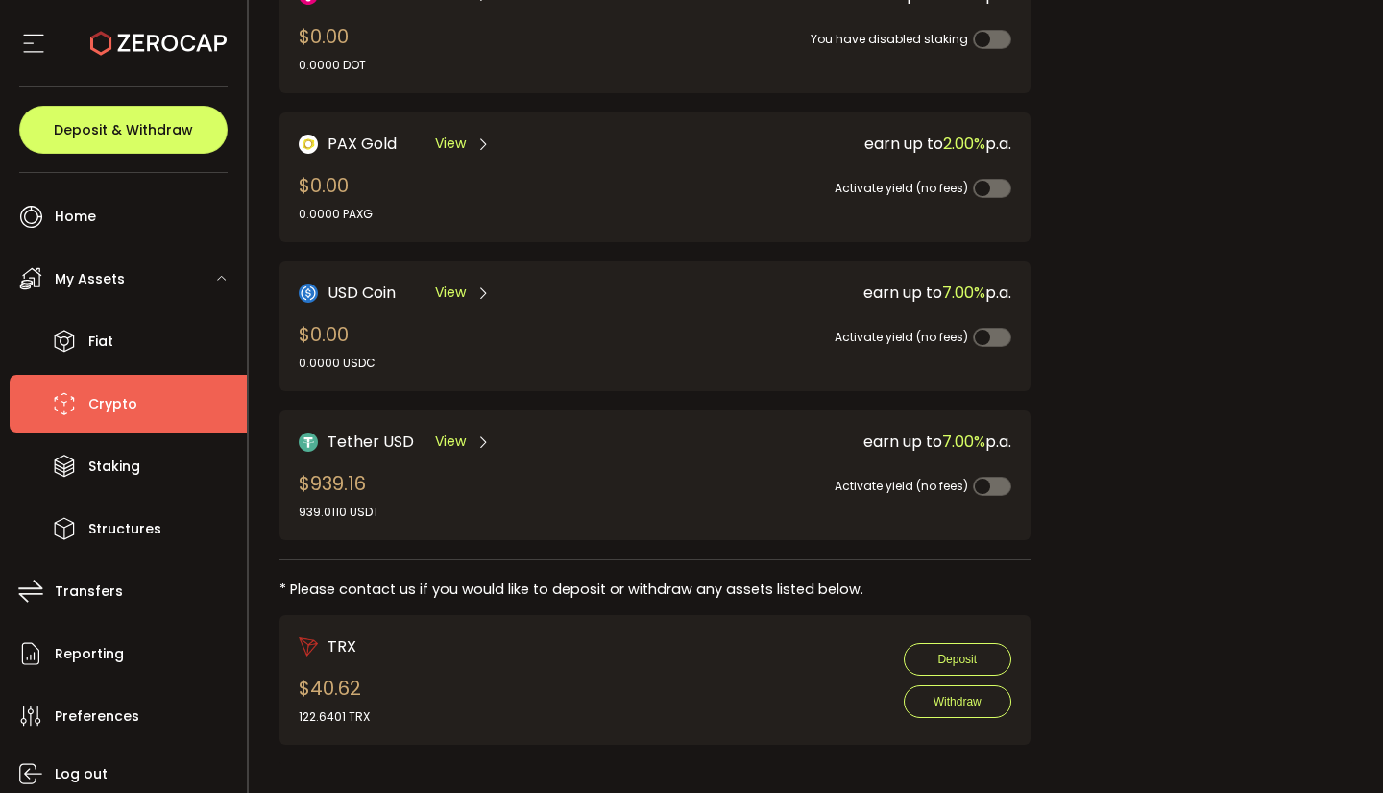
click at [452, 435] on span "View" at bounding box center [450, 441] width 31 height 20
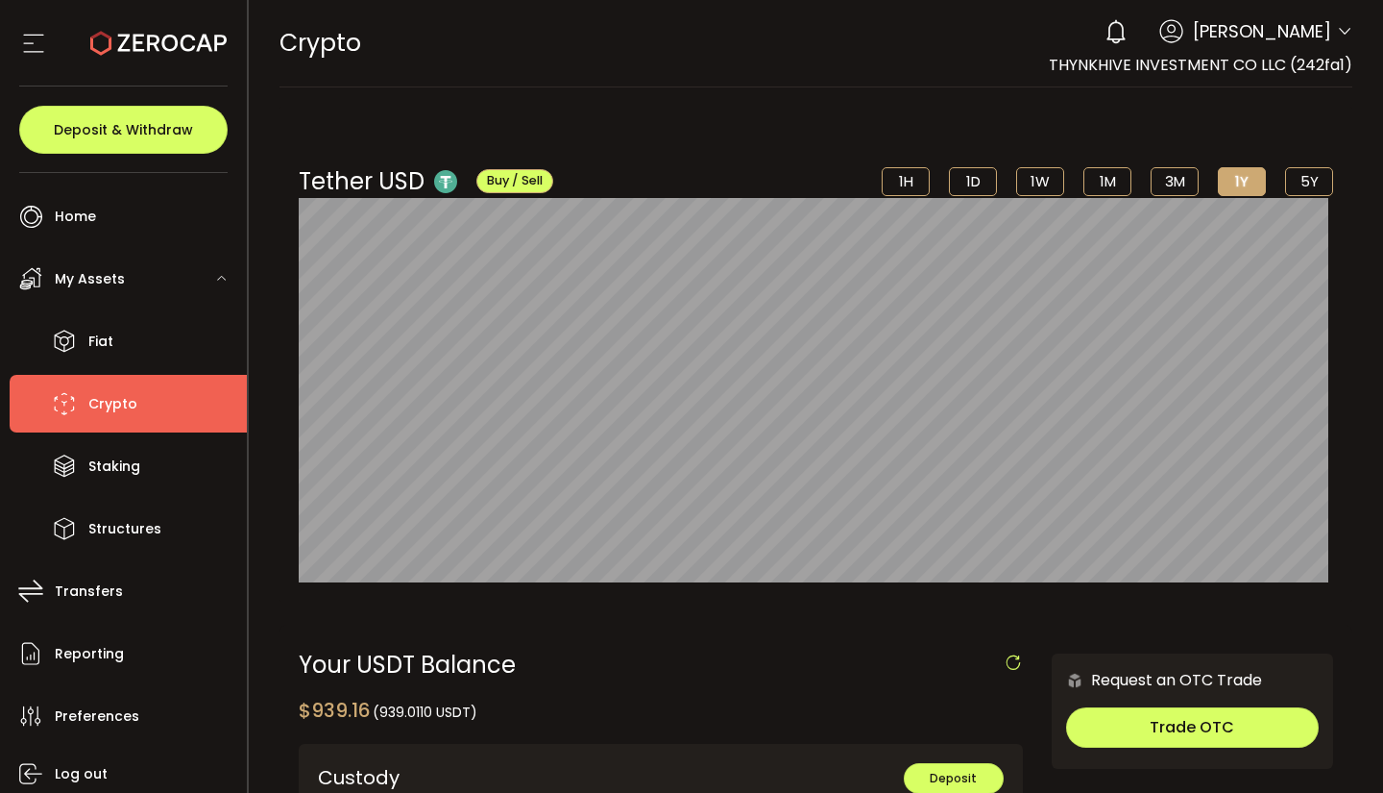
click at [30, 45] on icon at bounding box center [33, 43] width 29 height 29
